Goal: Task Accomplishment & Management: Manage account settings

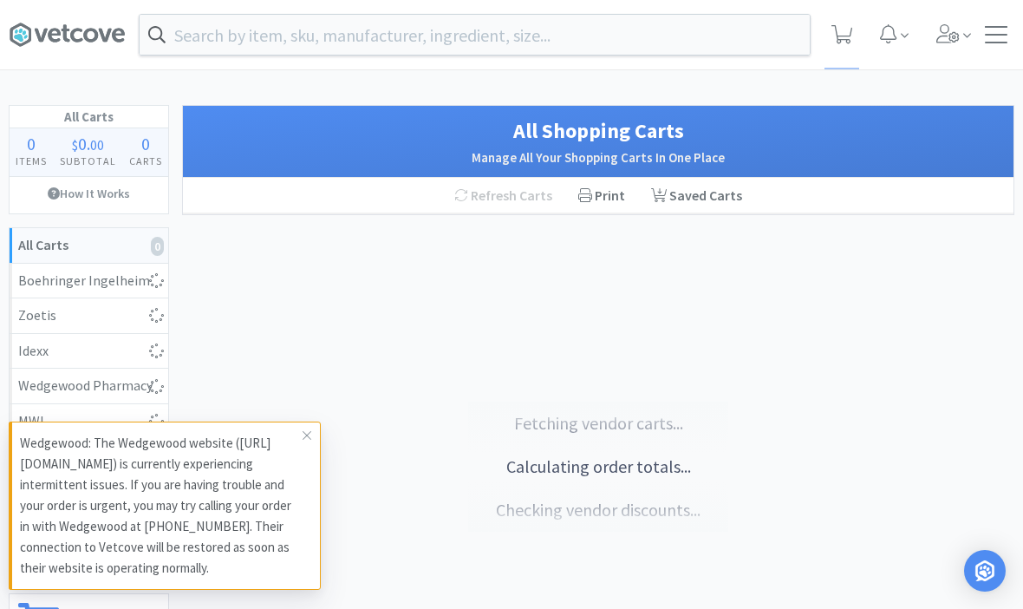
select select "1"
select select "5"
select select "1"
select select "2"
select select "1"
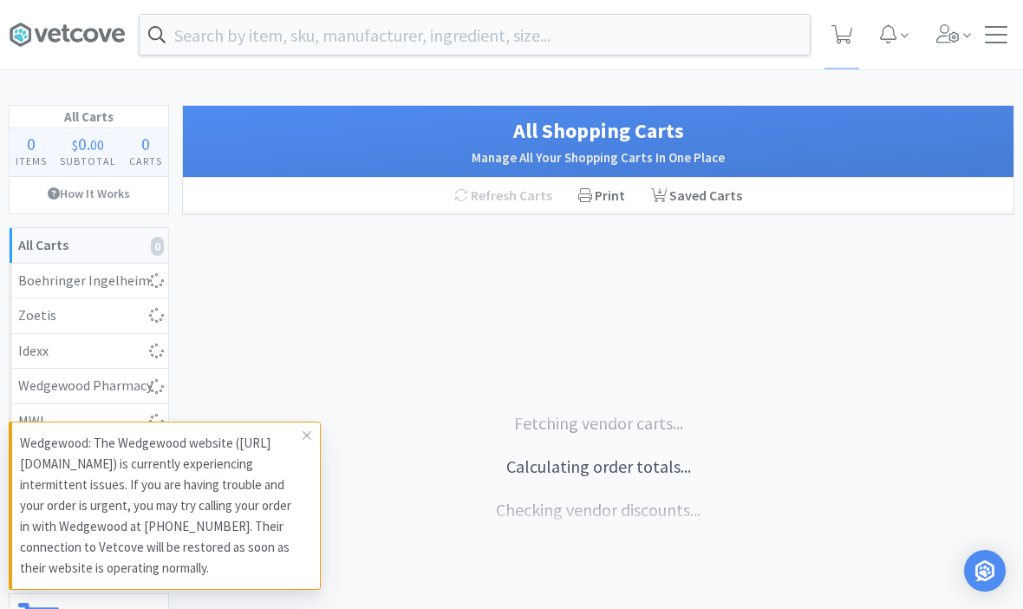
select select "1"
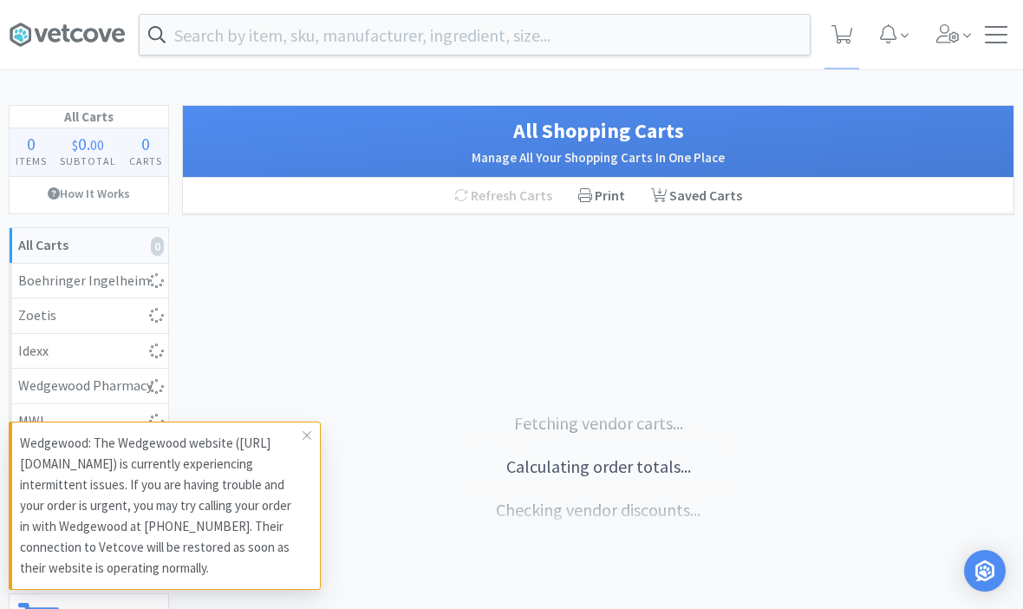
select select "1"
select select "5"
select select "4"
select select "1"
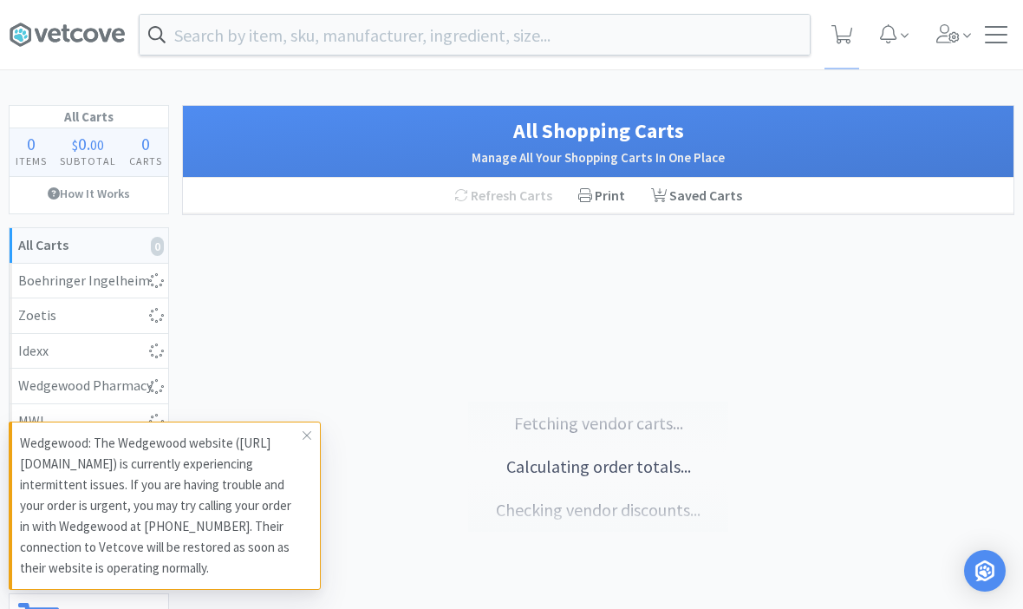
select select "1"
select select "3"
select select "1"
select select "2"
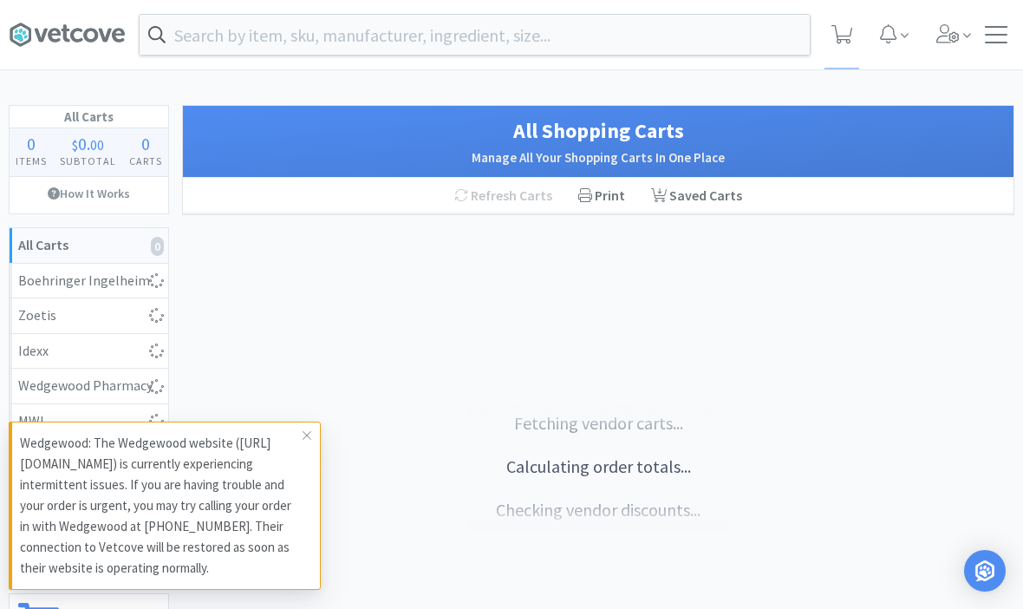
select select "1"
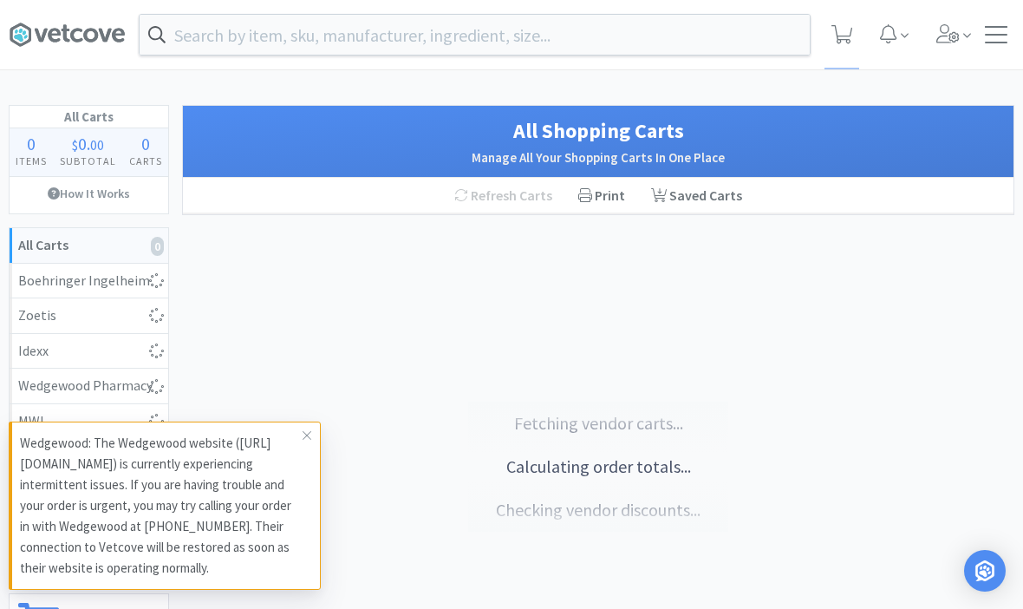
select select "2"
select select "1"
select select "2"
select select "1"
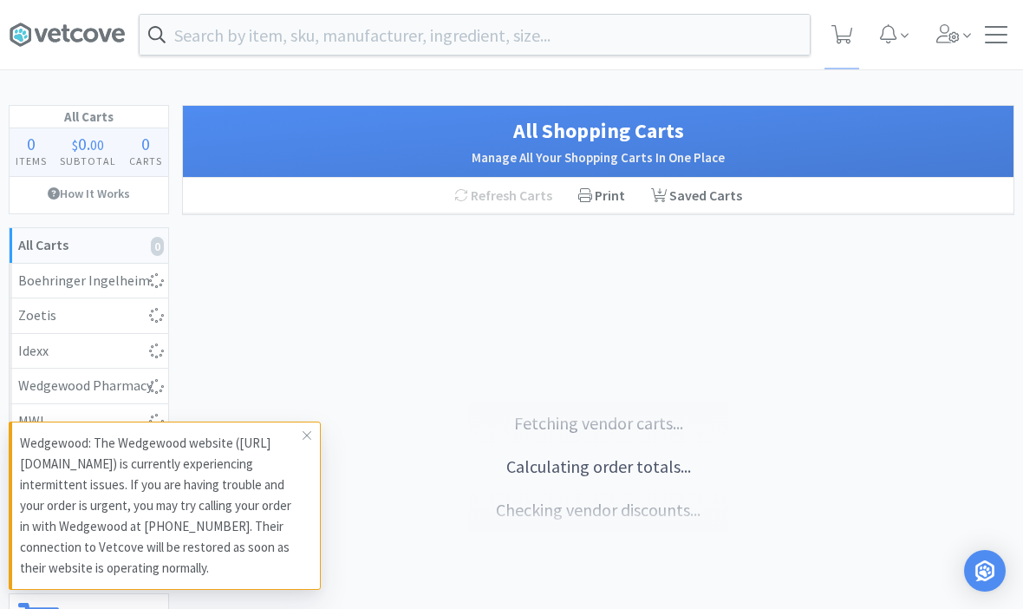
select select "1"
select select "3"
select select "6"
select select "8"
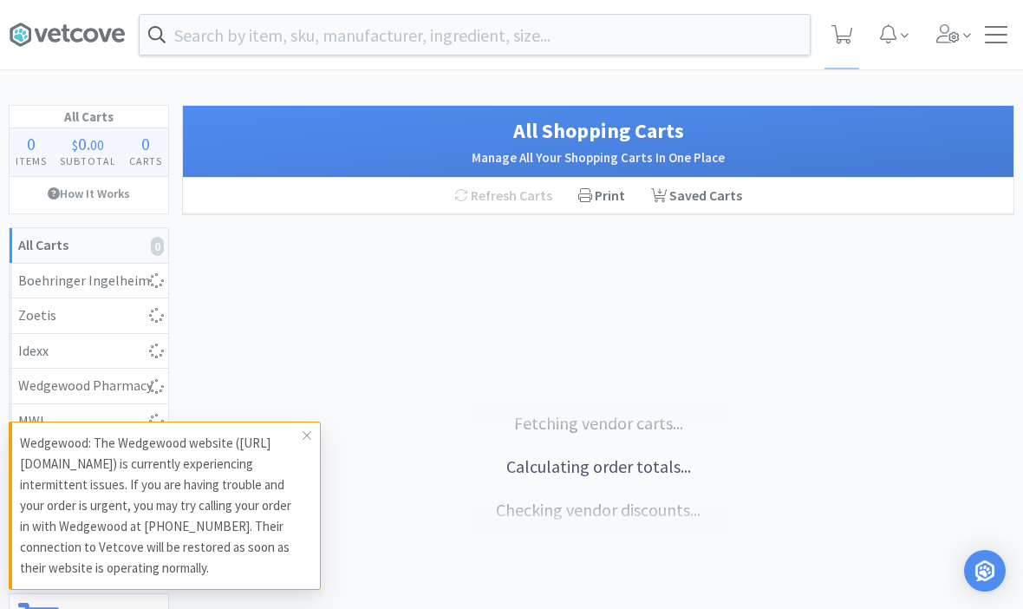
select select "5"
select select "3"
select select "1"
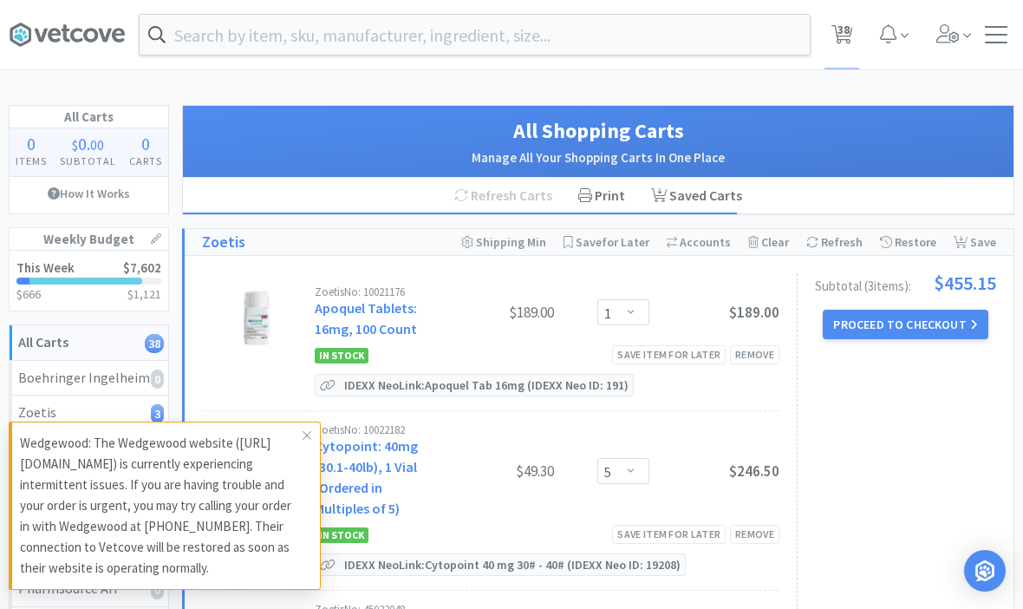
select select "1"
